Goal: Task Accomplishment & Management: Manage account settings

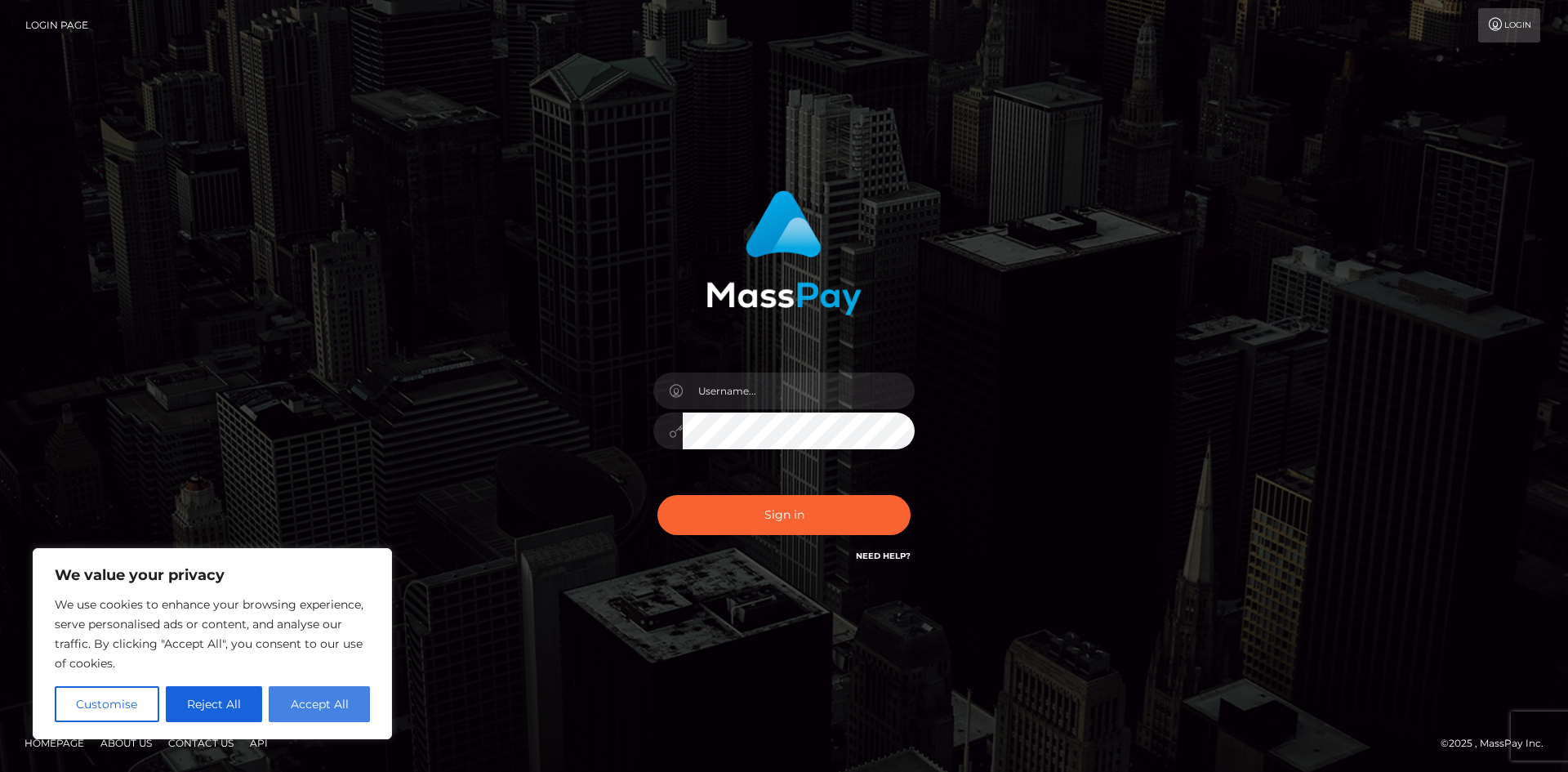
click at [312, 709] on button "Accept All" at bounding box center [319, 704] width 101 height 36
checkbox input "true"
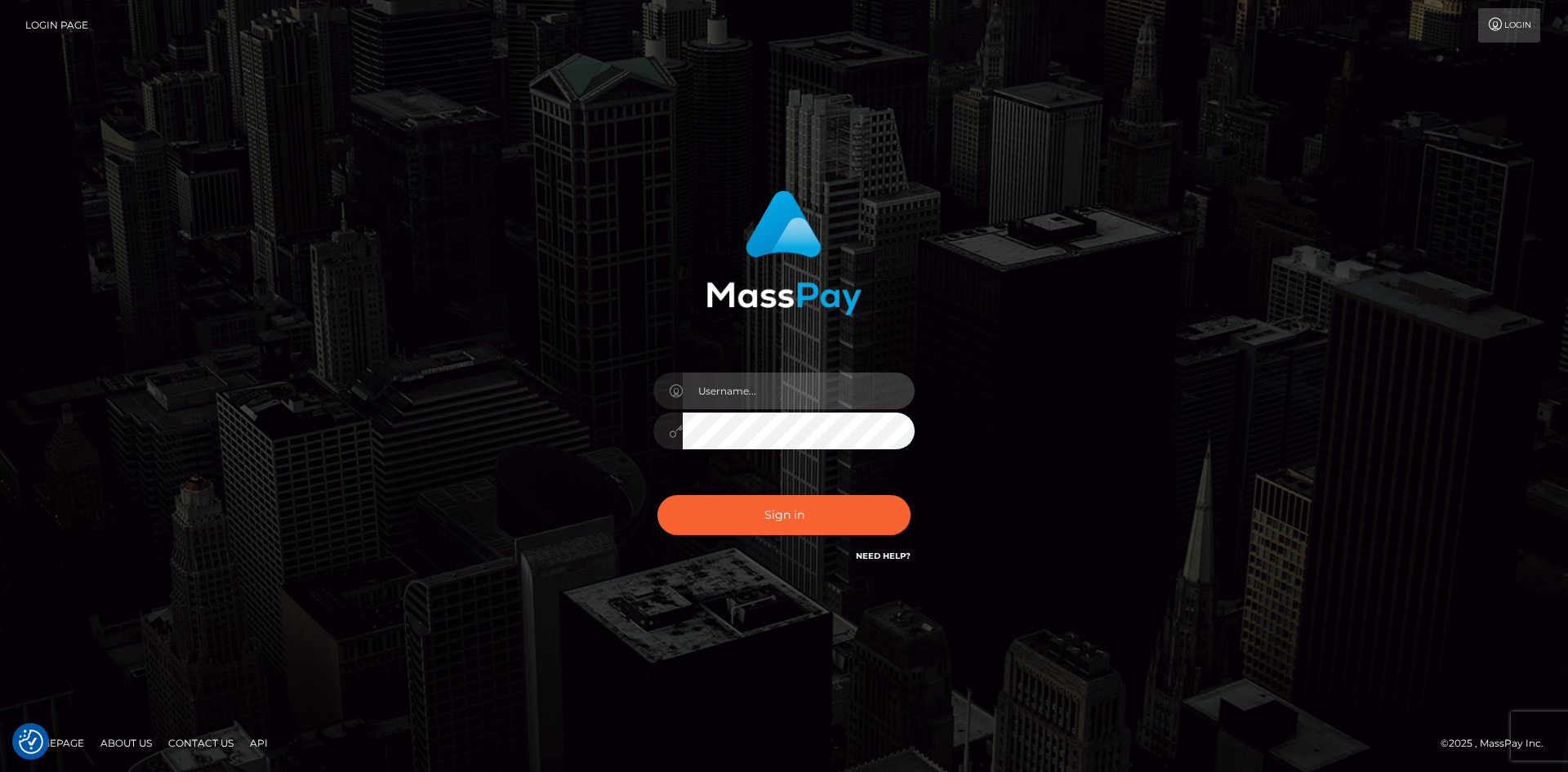
click at [787, 404] on input "text" at bounding box center [798, 390] width 232 height 37
type input "olegxaritonovichh@gmail.com"
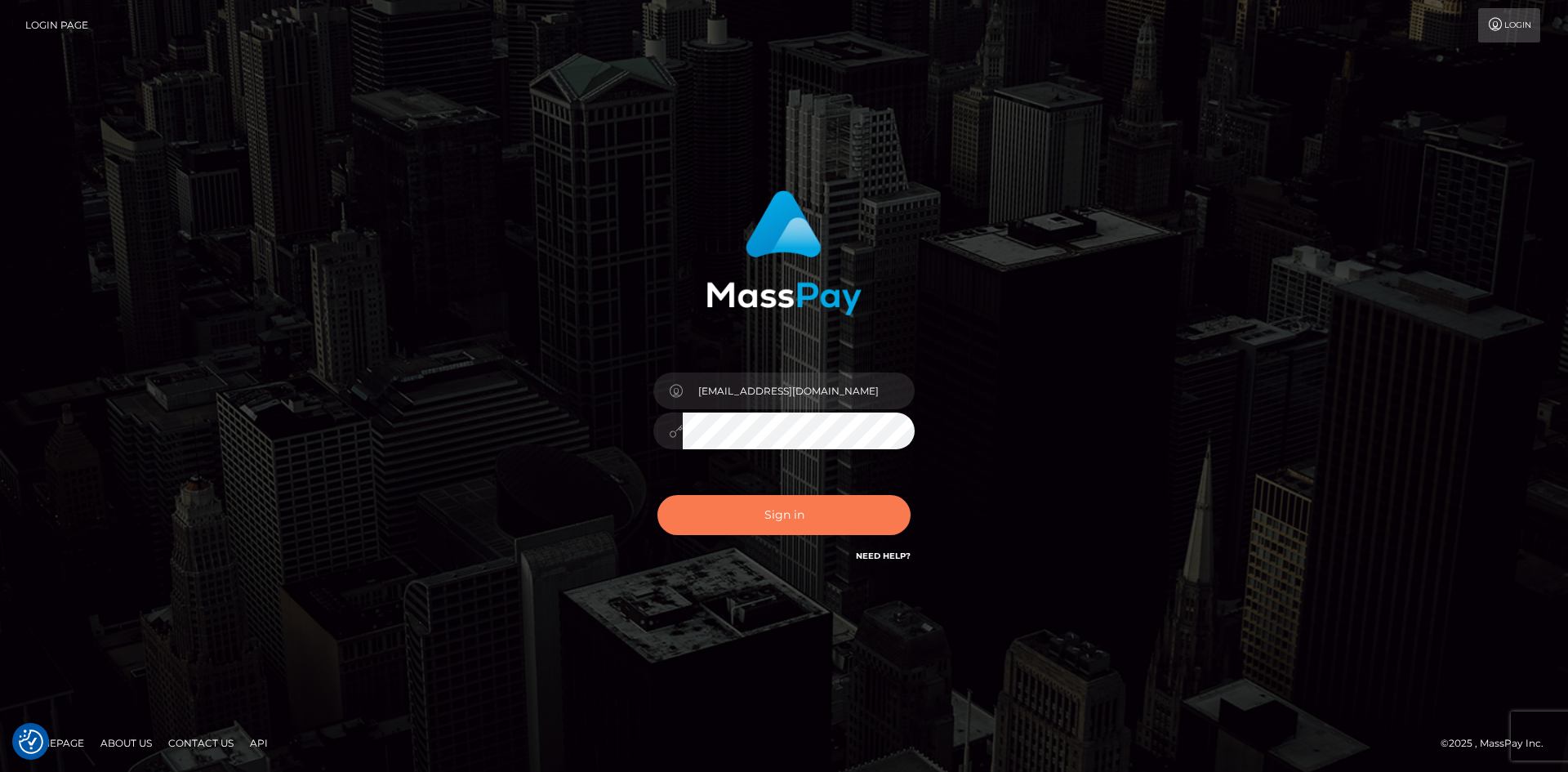
click at [749, 521] on button "Sign in" at bounding box center [784, 514] width 253 height 40
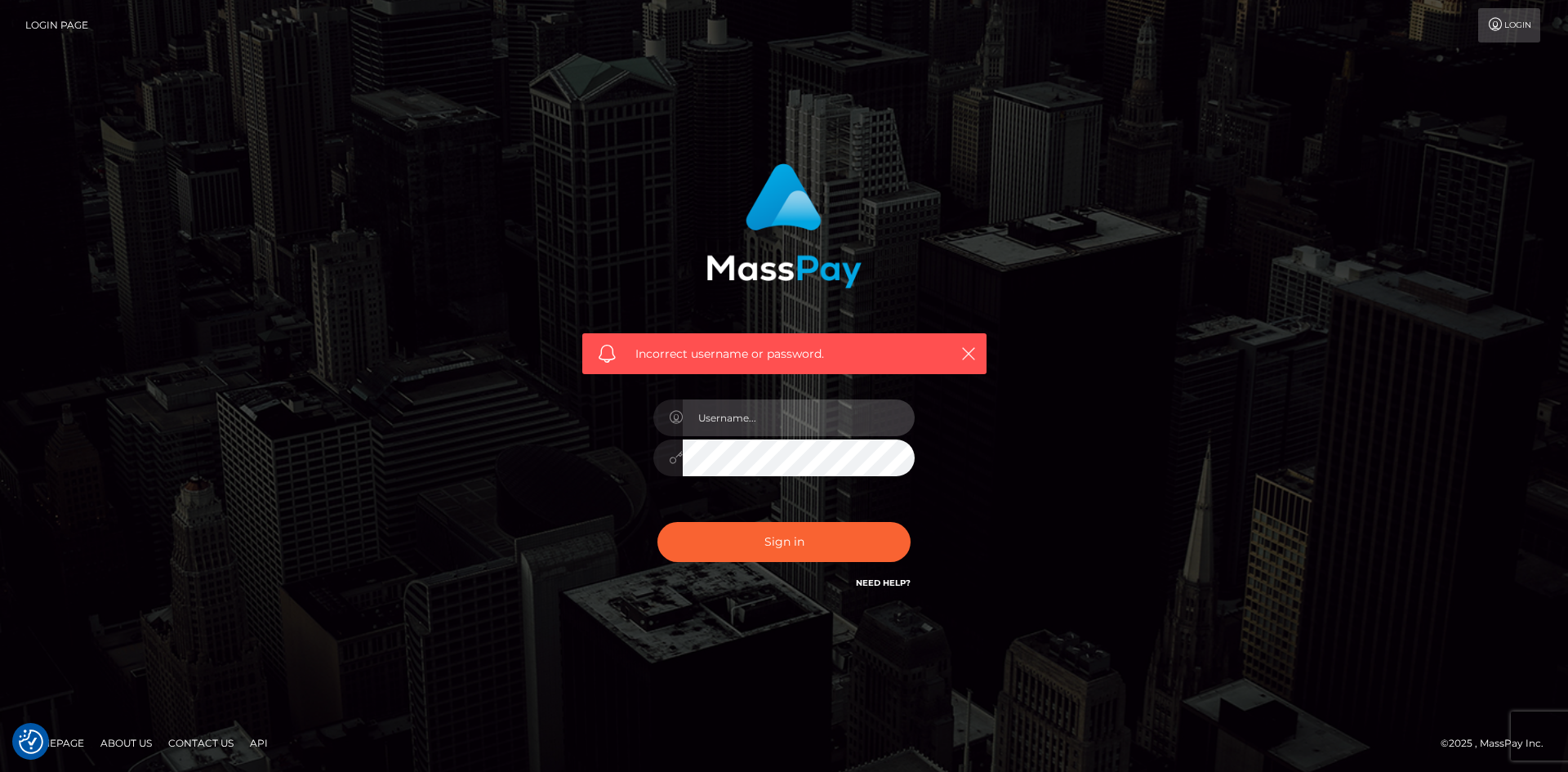
click at [750, 428] on input "text" at bounding box center [798, 417] width 232 height 37
type input "[EMAIL_ADDRESS][DOMAIN_NAME]"
click at [657, 522] on button "Sign in" at bounding box center [784, 542] width 253 height 40
click at [719, 426] on input "text" at bounding box center [798, 417] width 232 height 37
type input "[EMAIL_ADDRESS][DOMAIN_NAME]"
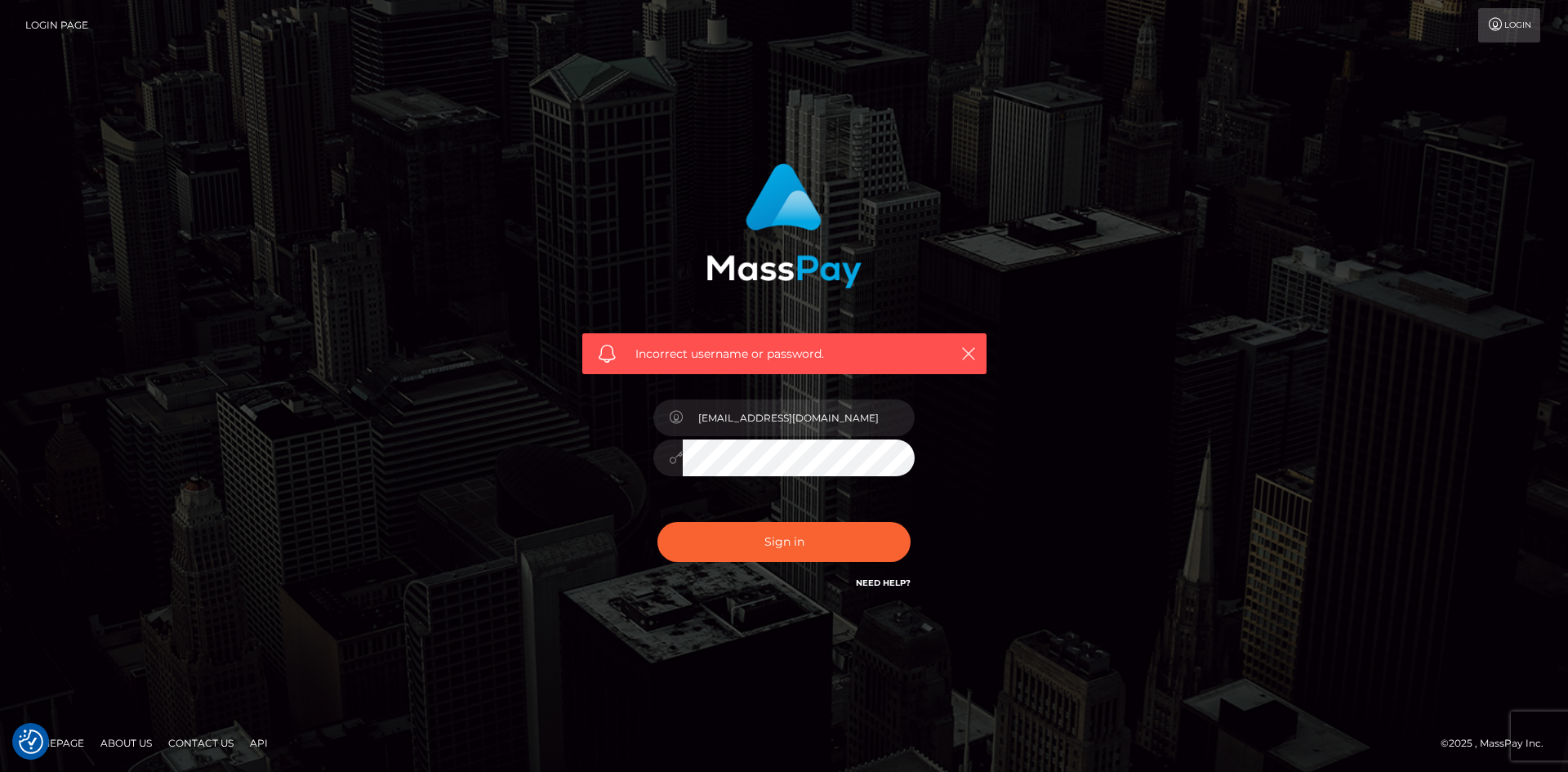
click at [657, 522] on button "Sign in" at bounding box center [784, 542] width 253 height 40
click at [833, 409] on input "text" at bounding box center [798, 417] width 232 height 37
click at [825, 418] on input "text" at bounding box center [798, 417] width 232 height 37
type input "[EMAIL_ADDRESS][DOMAIN_NAME]"
click at [657, 522] on button "Sign in" at bounding box center [784, 542] width 253 height 40
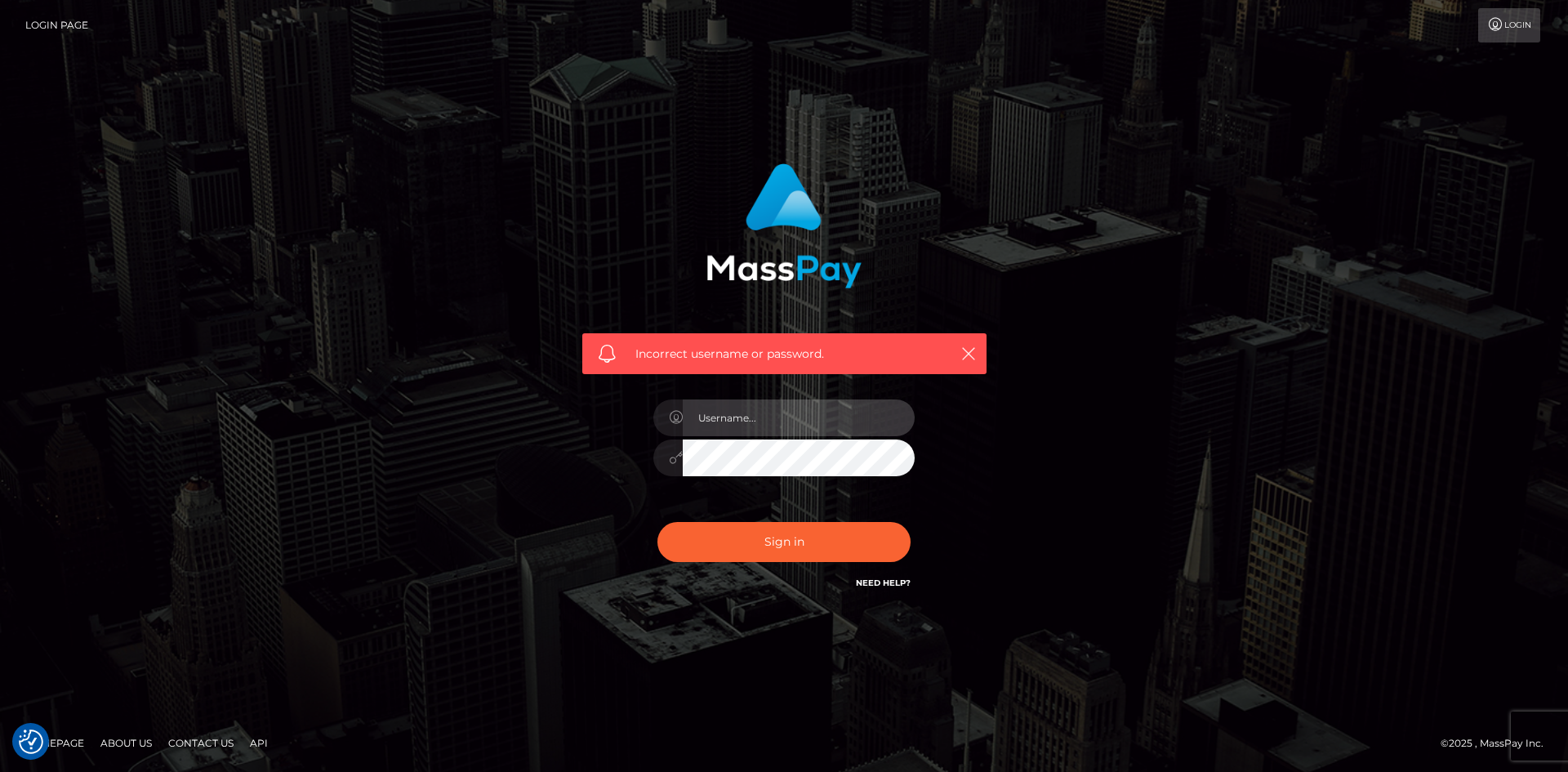
click at [724, 428] on input "text" at bounding box center [798, 417] width 232 height 37
type input "olegxaritonovichh@gmail.com"
click at [657, 522] on button "Sign in" at bounding box center [784, 542] width 253 height 40
click at [775, 434] on input "text" at bounding box center [798, 417] width 232 height 37
type input "olegxaritonovichh@gmail.com"
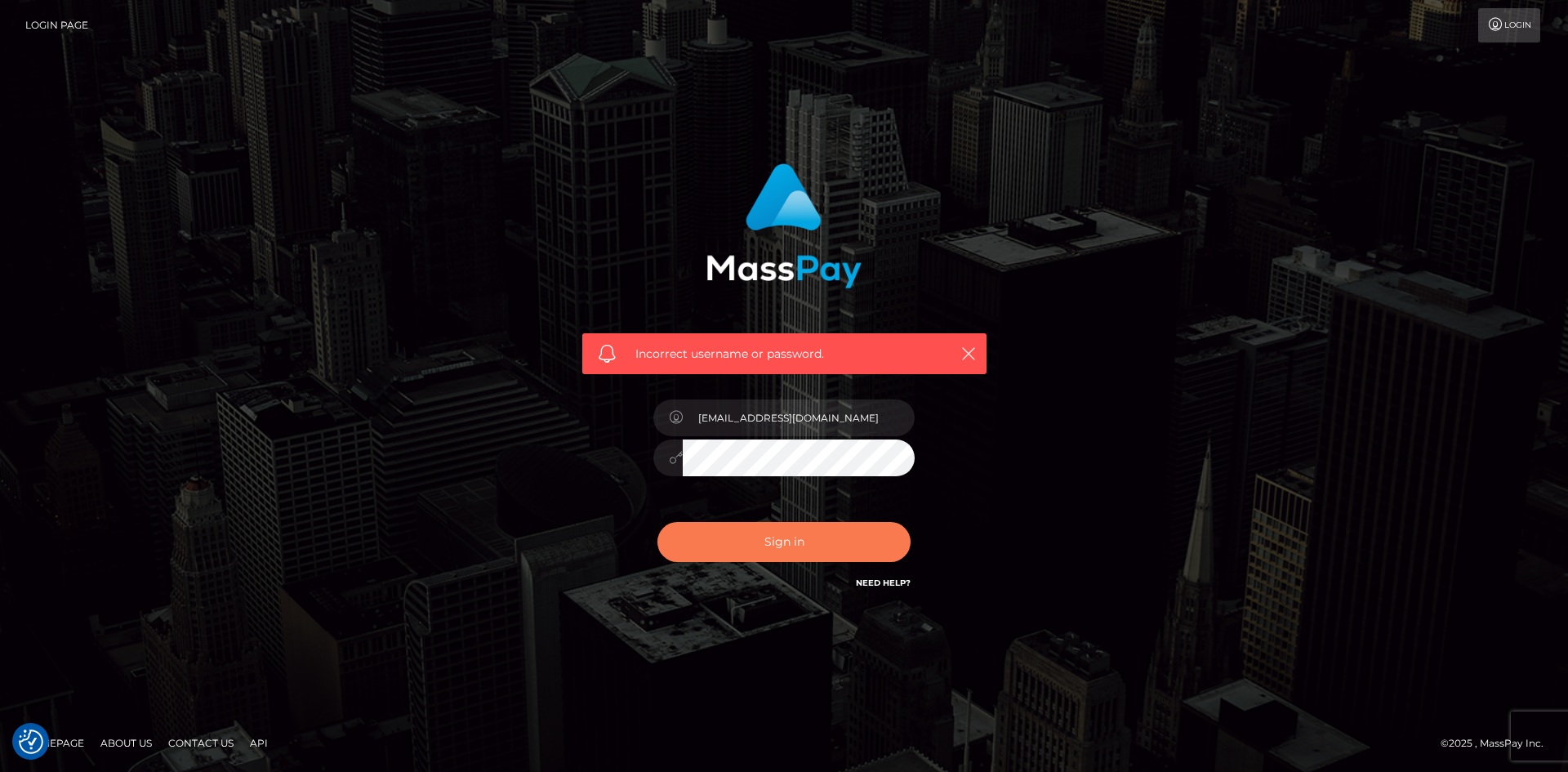
click at [776, 548] on button "Sign in" at bounding box center [784, 542] width 253 height 40
click at [802, 439] on div at bounding box center [784, 449] width 286 height 125
click at [802, 429] on input "text" at bounding box center [798, 417] width 232 height 37
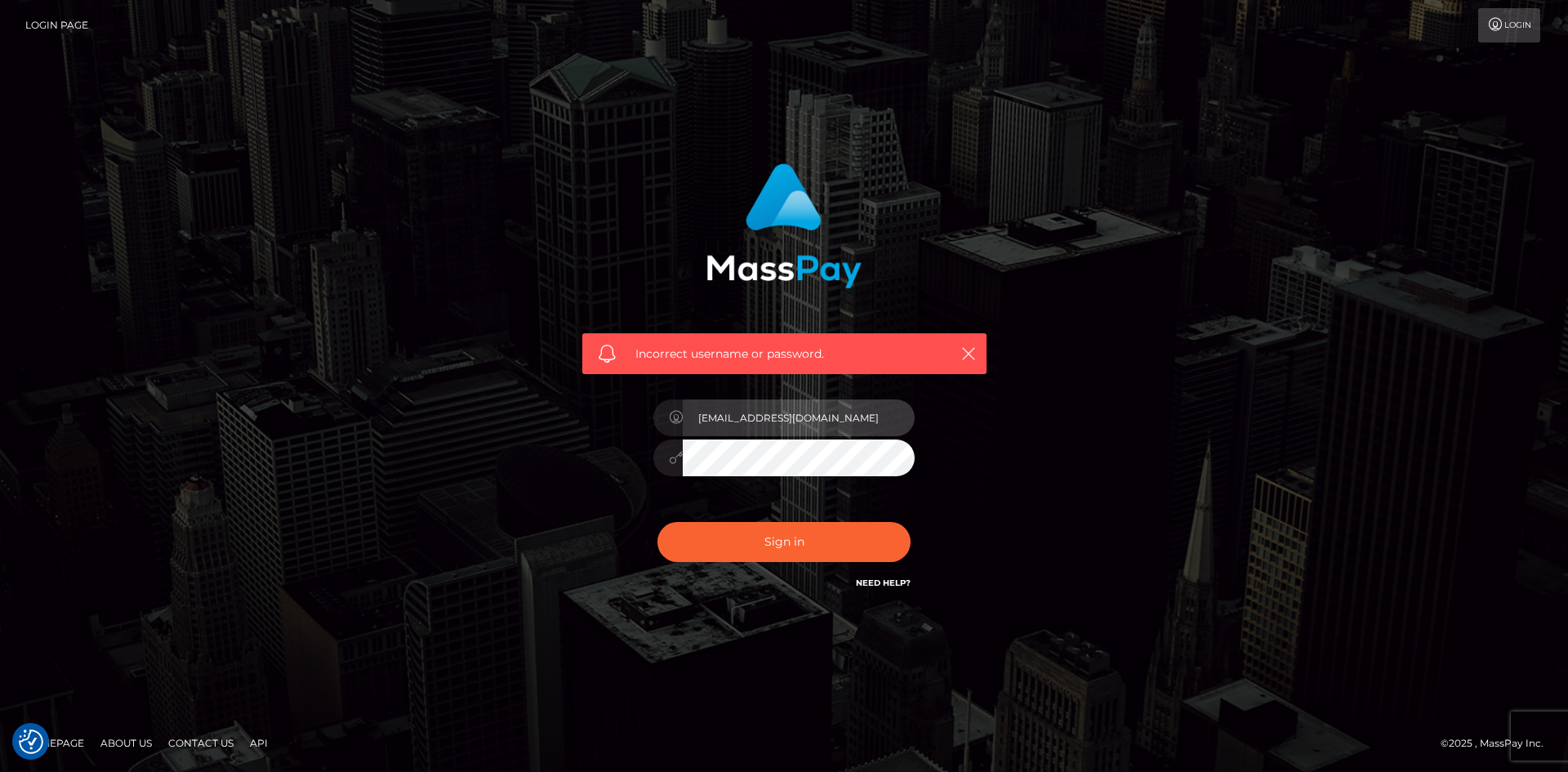
type input "[EMAIL_ADDRESS][DOMAIN_NAME]"
click at [789, 477] on div "[EMAIL_ADDRESS][DOMAIN_NAME]" at bounding box center [784, 449] width 286 height 125
click at [657, 522] on button "Sign in" at bounding box center [784, 542] width 253 height 40
drag, startPoint x: 837, startPoint y: 409, endPoint x: 824, endPoint y: 433, distance: 27.3
click at [824, 433] on input "text" at bounding box center [798, 417] width 232 height 37
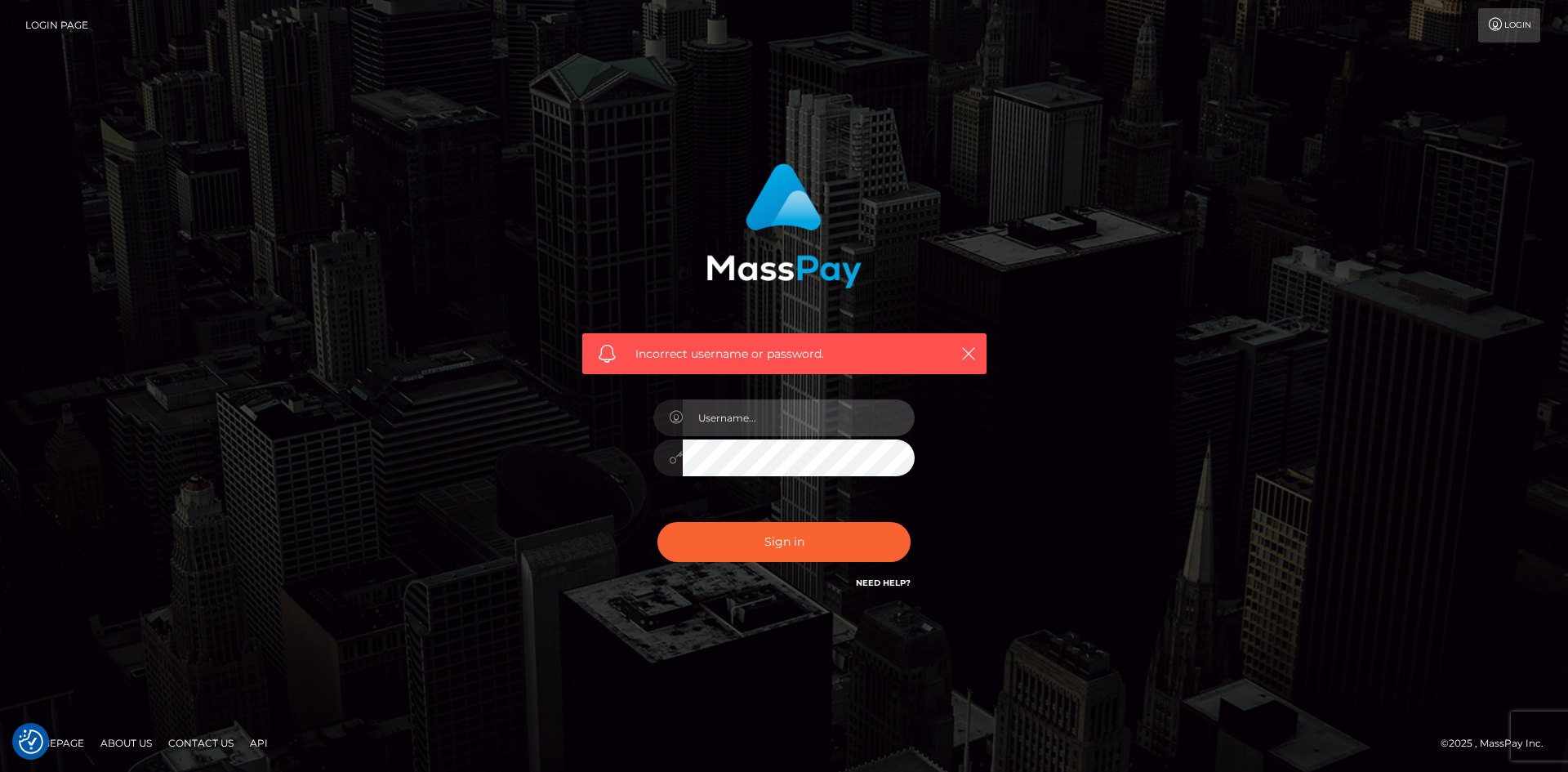
type input "cnd.wrhl@gmail.com"
click at [657, 522] on button "Sign in" at bounding box center [784, 542] width 253 height 40
click at [821, 424] on input "text" at bounding box center [798, 417] width 232 height 37
click at [832, 282] on img at bounding box center [784, 225] width 156 height 125
